Goal: Task Accomplishment & Management: Complete application form

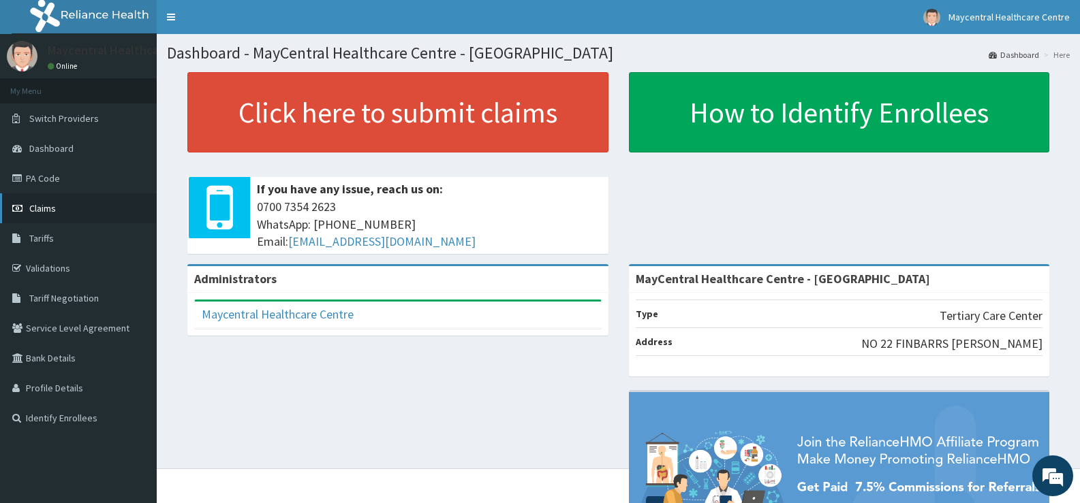
click at [53, 206] on span "Claims" at bounding box center [42, 208] width 27 height 12
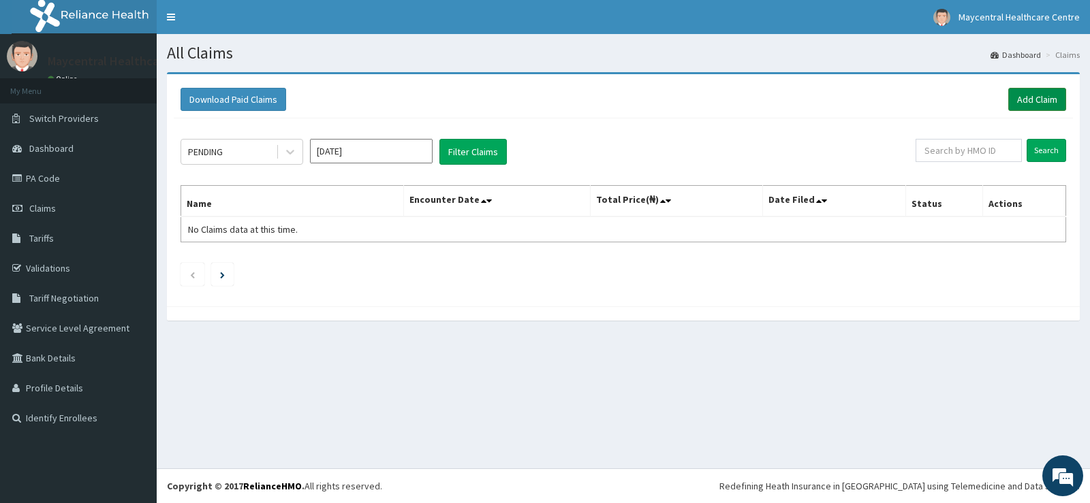
click at [1048, 93] on link "Add Claim" at bounding box center [1037, 99] width 58 height 23
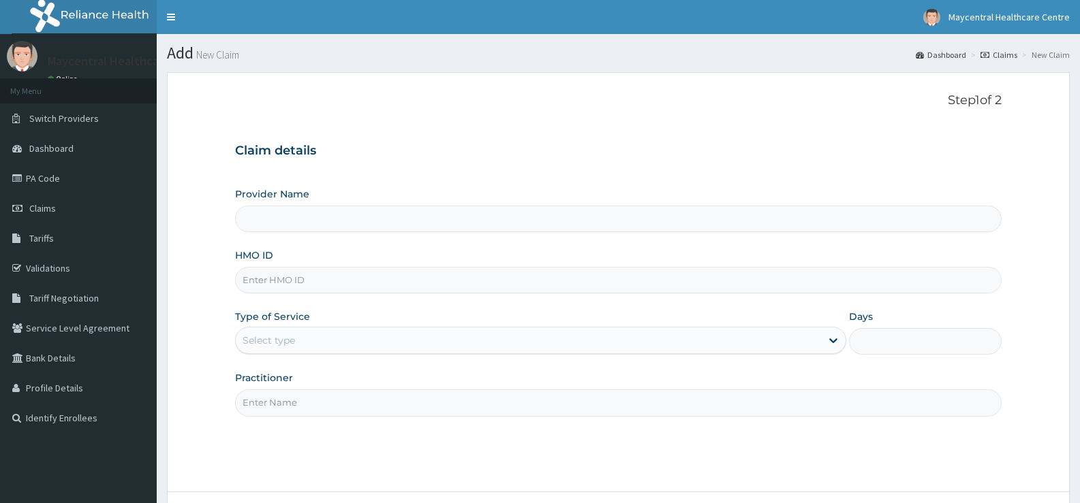
click at [373, 211] on input "Provider Name" at bounding box center [618, 219] width 766 height 27
click at [365, 285] on input "HMO ID" at bounding box center [618, 280] width 766 height 27
type input "MayCentral Healthcare Centre - [GEOGRAPHIC_DATA]"
type input "WBS/10015/B"
click at [407, 345] on div "Select type" at bounding box center [528, 341] width 585 height 22
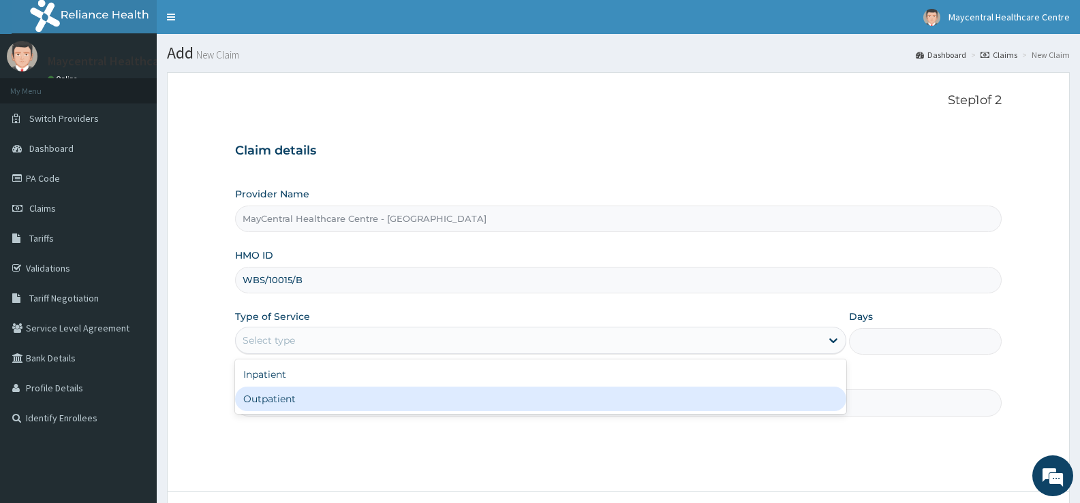
click at [392, 402] on div "Outpatient" at bounding box center [540, 399] width 610 height 25
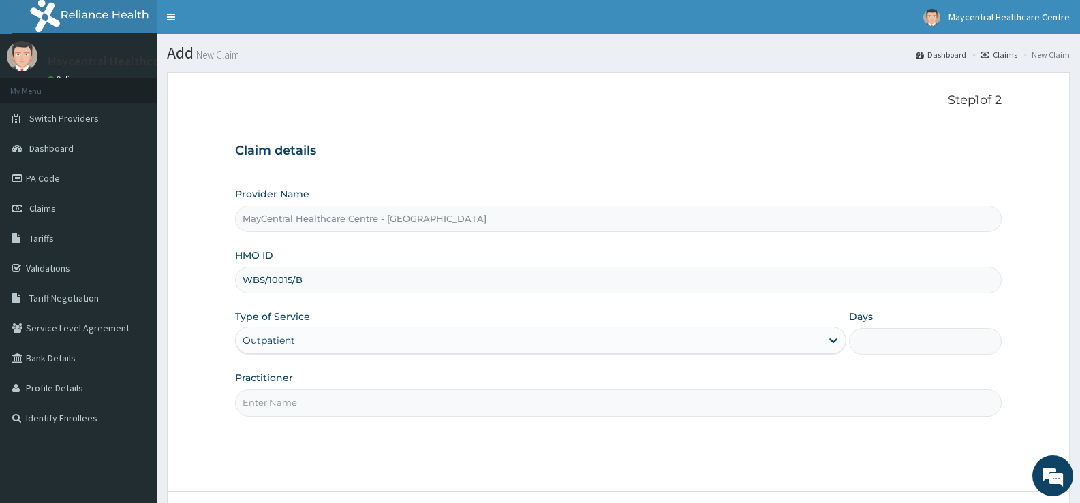
type input "1"
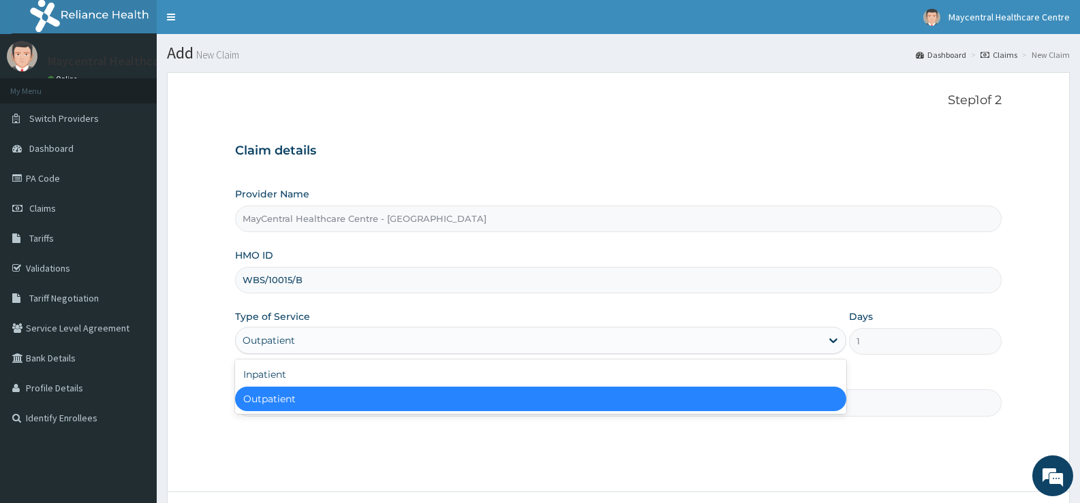
click at [326, 341] on div "Outpatient" at bounding box center [528, 341] width 585 height 22
click at [329, 401] on div "Outpatient" at bounding box center [540, 399] width 610 height 25
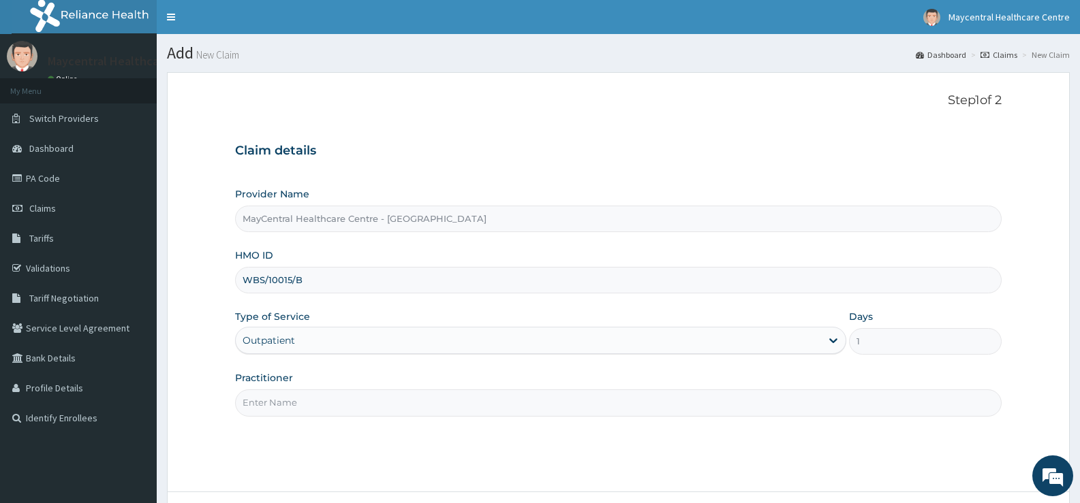
click at [331, 401] on input "Practitioner" at bounding box center [618, 403] width 766 height 27
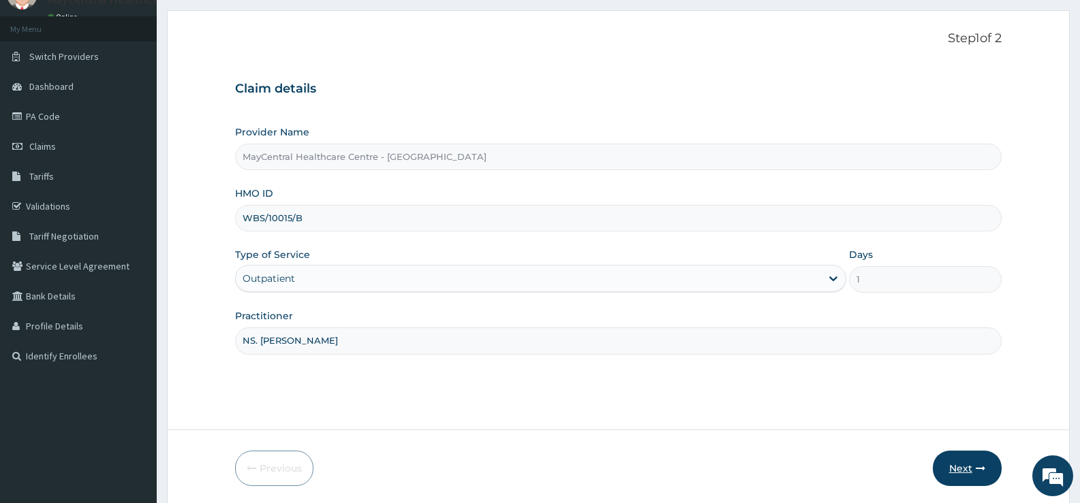
scroll to position [111, 0]
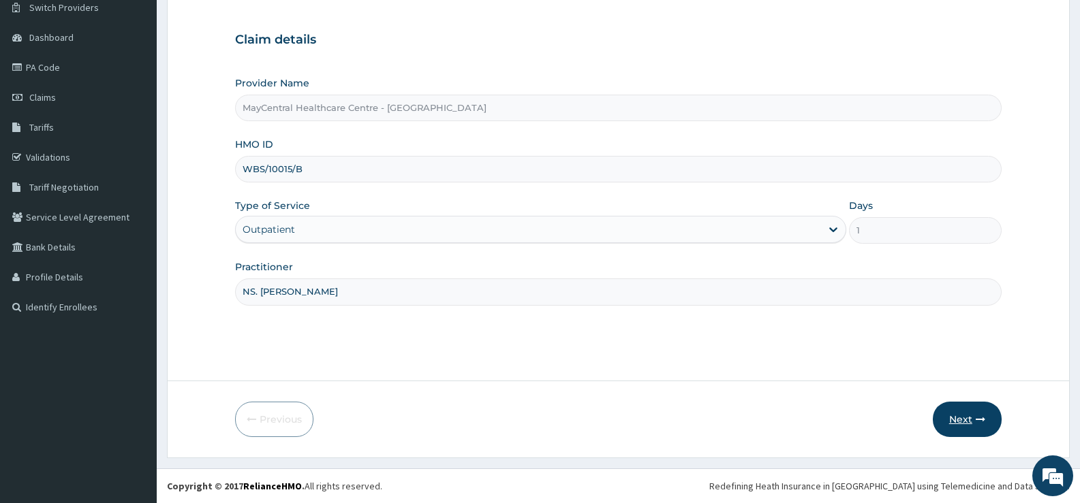
type input "NS. JACINTA"
click at [973, 420] on button "Next" at bounding box center [967, 419] width 69 height 35
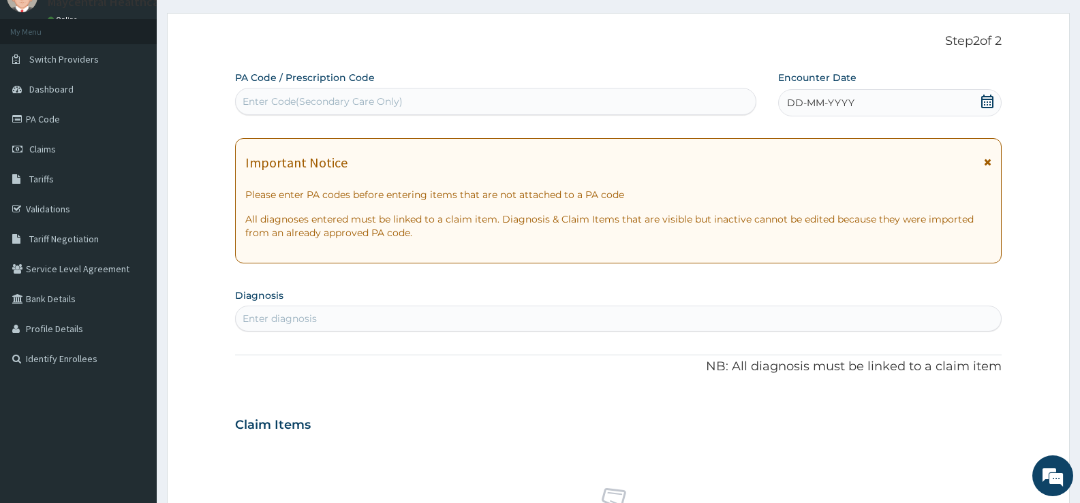
scroll to position [0, 0]
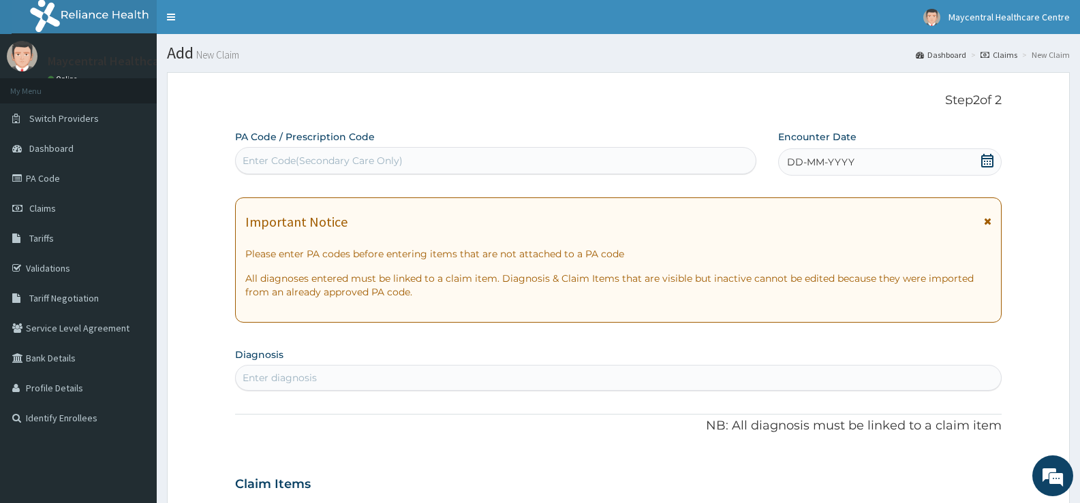
click at [444, 167] on div "Enter Code(Secondary Care Only)" at bounding box center [496, 161] width 520 height 22
click at [458, 156] on div "Enter Code(Secondary Care Only)" at bounding box center [496, 161] width 520 height 22
click at [454, 163] on div "Enter Code(Secondary Care Only)" at bounding box center [496, 161] width 520 height 22
type input "PA/07974E"
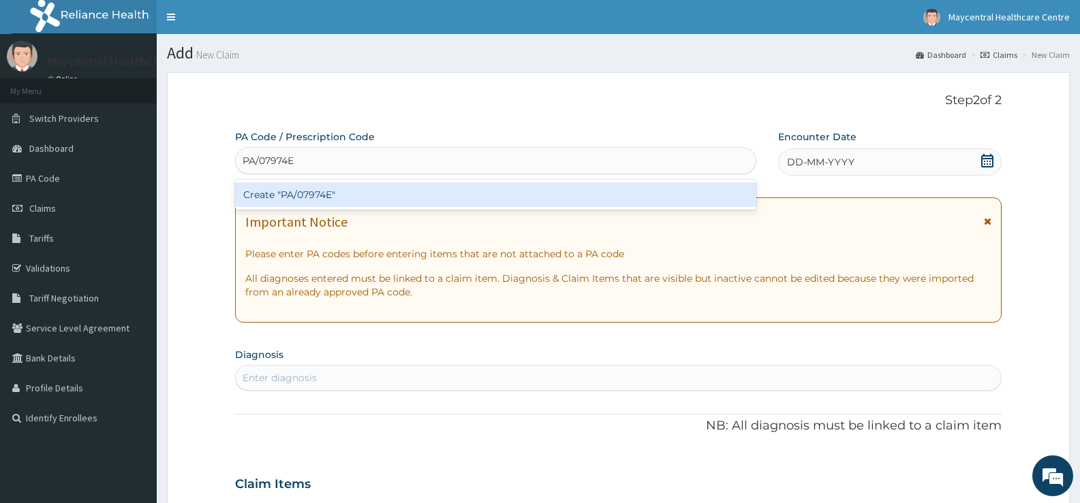
click at [435, 191] on div "Create "PA/07974E"" at bounding box center [495, 195] width 521 height 25
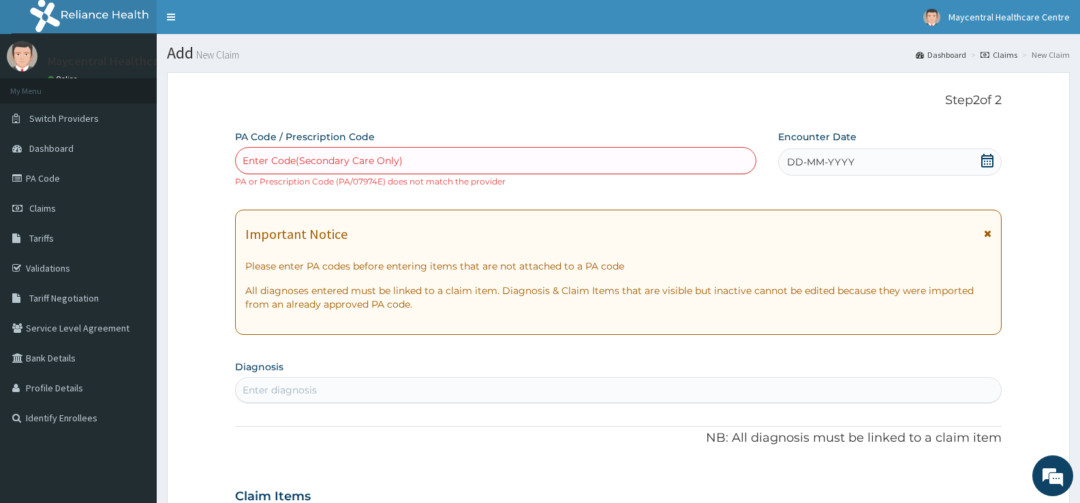
click at [347, 159] on div "Enter Code(Secondary Care Only)" at bounding box center [323, 161] width 160 height 14
click at [51, 204] on span "Claims" at bounding box center [42, 208] width 27 height 12
click at [44, 172] on link "PA Code" at bounding box center [78, 178] width 157 height 30
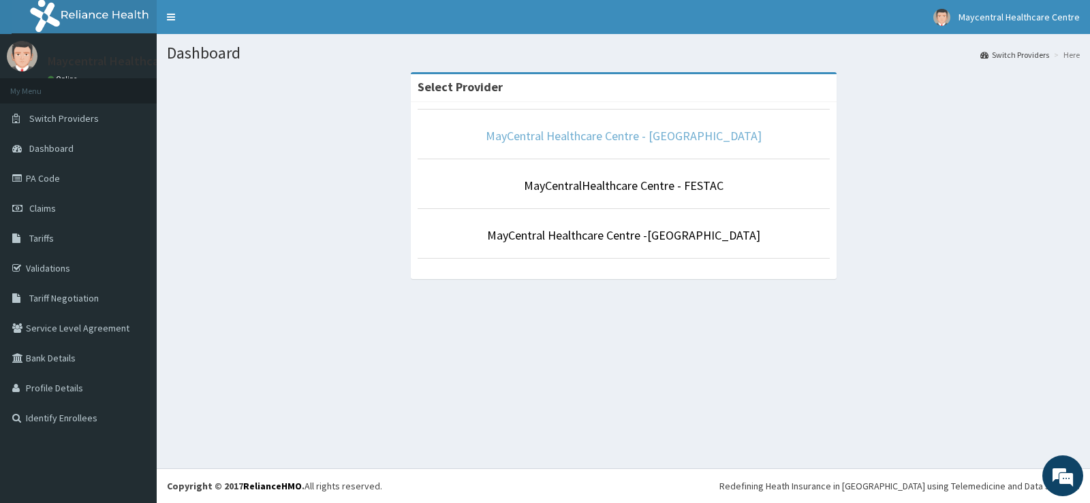
click at [631, 136] on link "MayCentral Healthcare Centre - [GEOGRAPHIC_DATA]" at bounding box center [624, 136] width 276 height 16
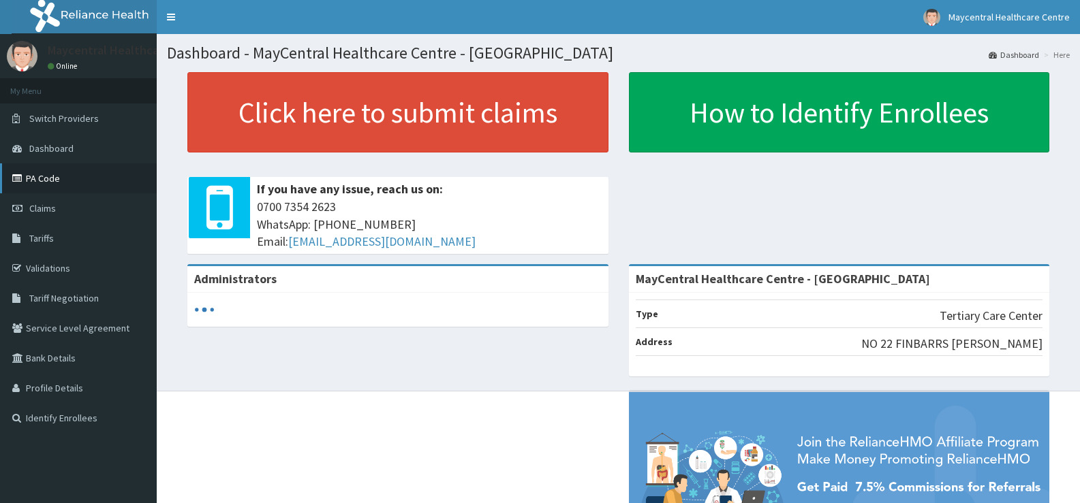
click at [50, 181] on link "PA Code" at bounding box center [78, 178] width 157 height 30
